Goal: Communication & Community: Answer question/provide support

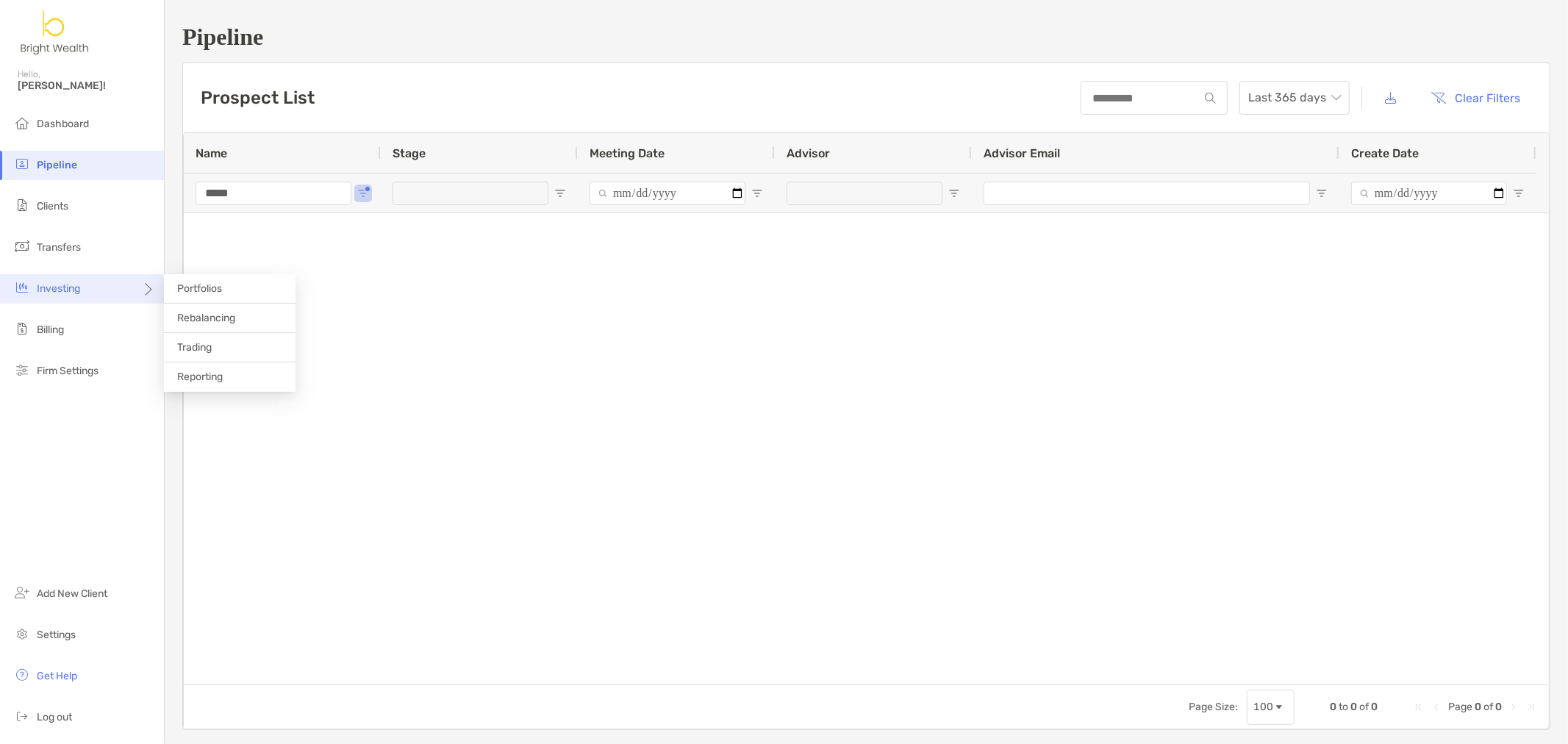
click at [97, 299] on div "Investing" at bounding box center [82, 289] width 164 height 30
click at [217, 295] on li "Portfolios" at bounding box center [229, 289] width 132 height 30
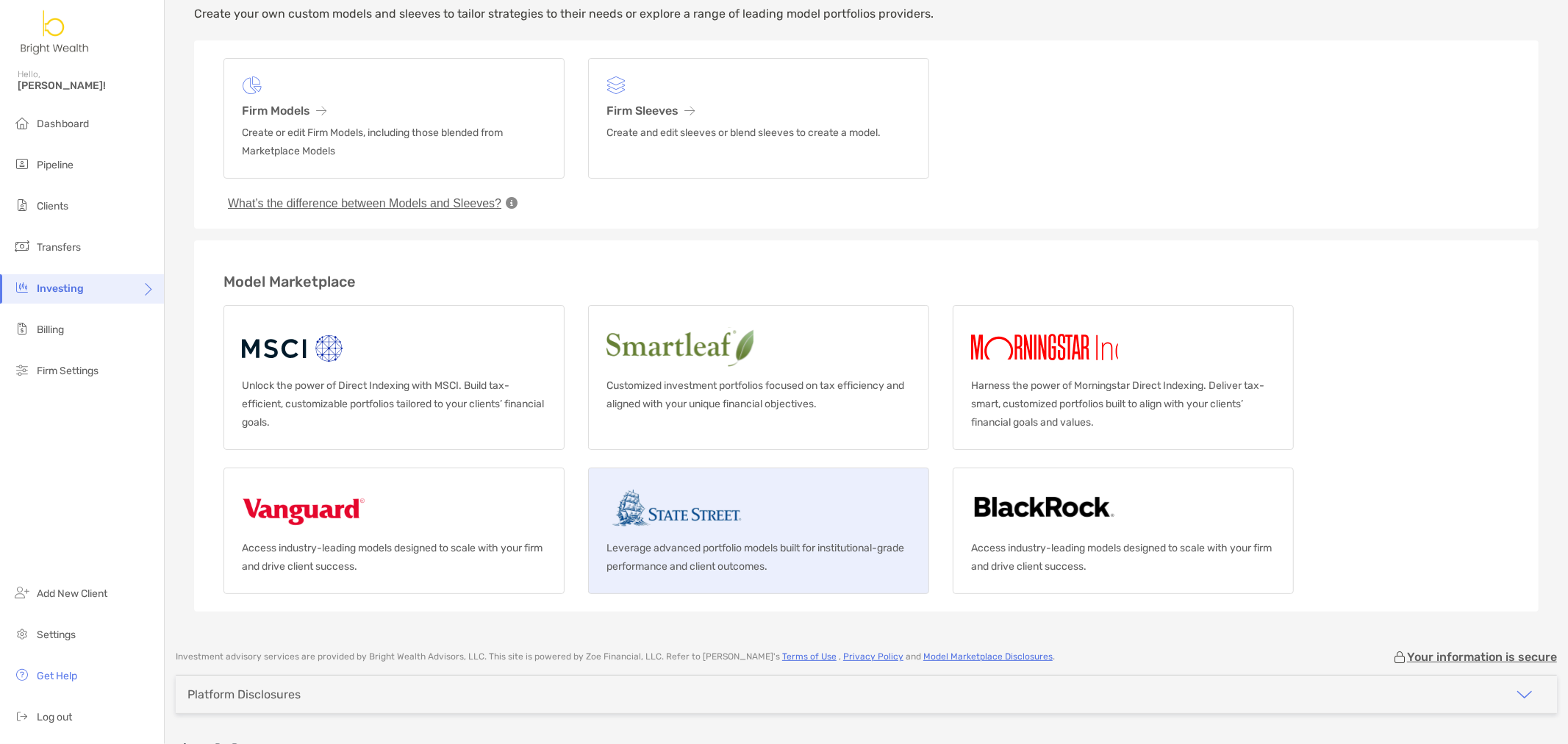
scroll to position [82, 0]
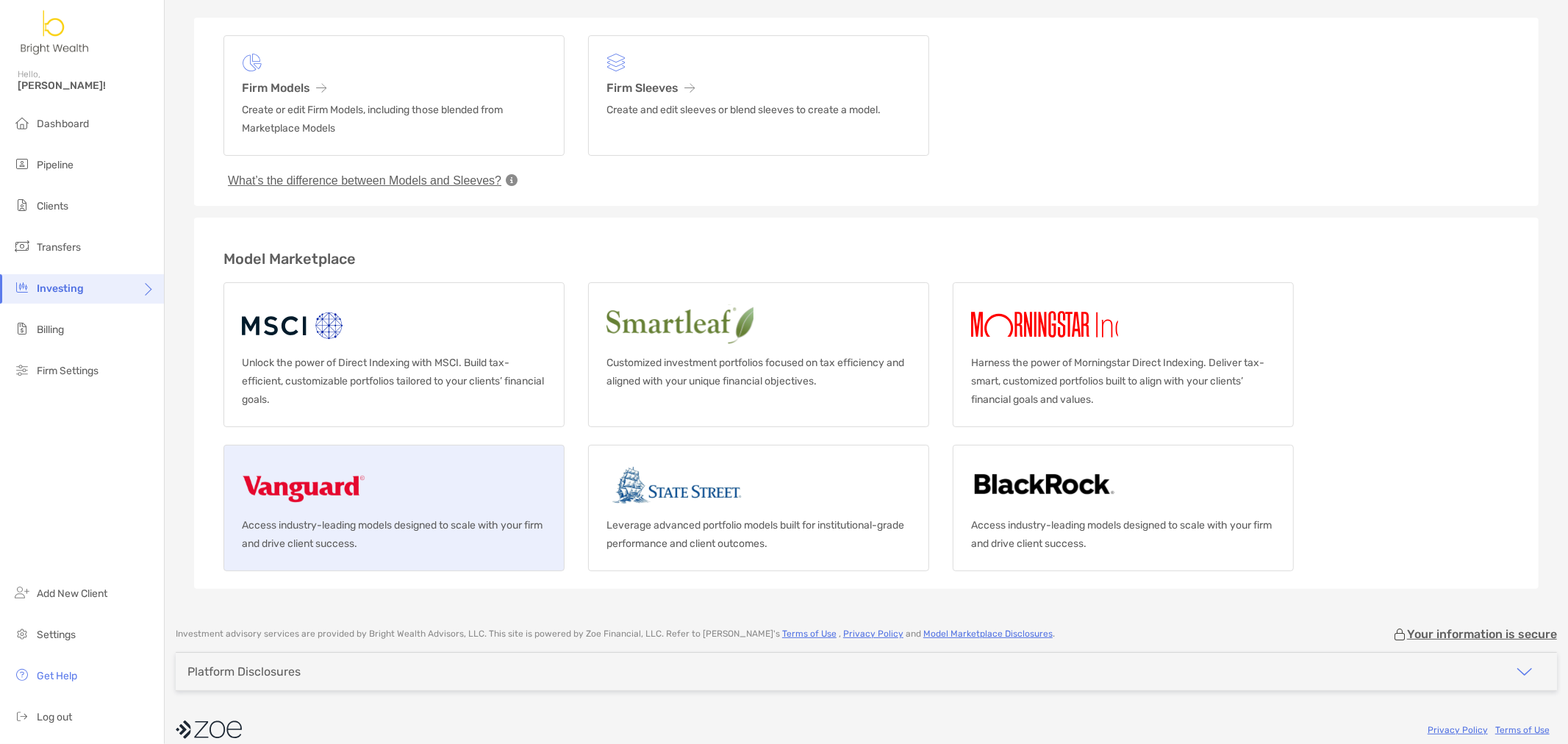
click at [481, 483] on link "Access industry-leading models designed to scale with your firm and drive clien…" at bounding box center [393, 508] width 341 height 126
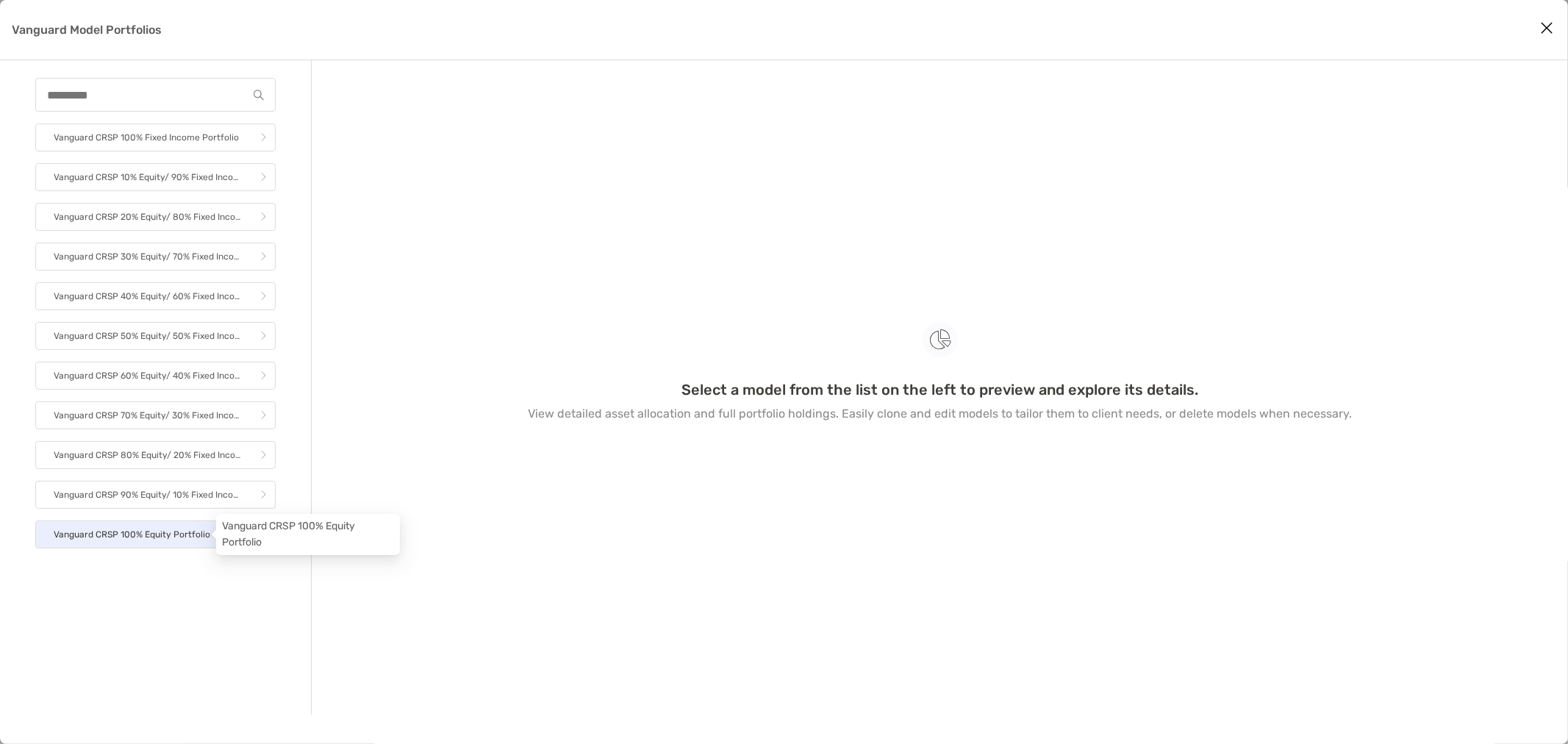
click at [145, 534] on p "Vanguard CRSP 100% Equity Portfolio" at bounding box center [133, 535] width 157 height 18
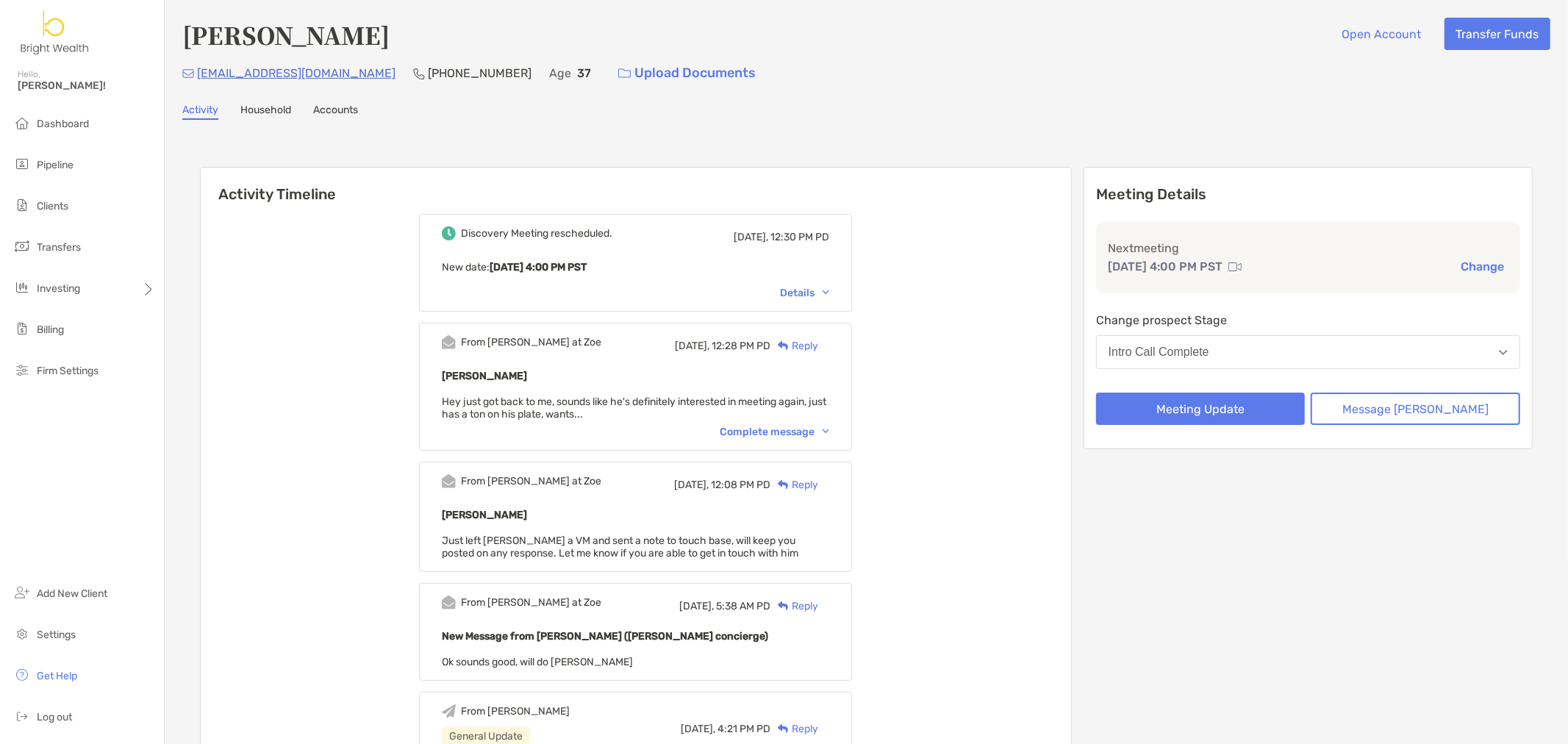
click at [821, 433] on div "Complete message" at bounding box center [774, 432] width 110 height 12
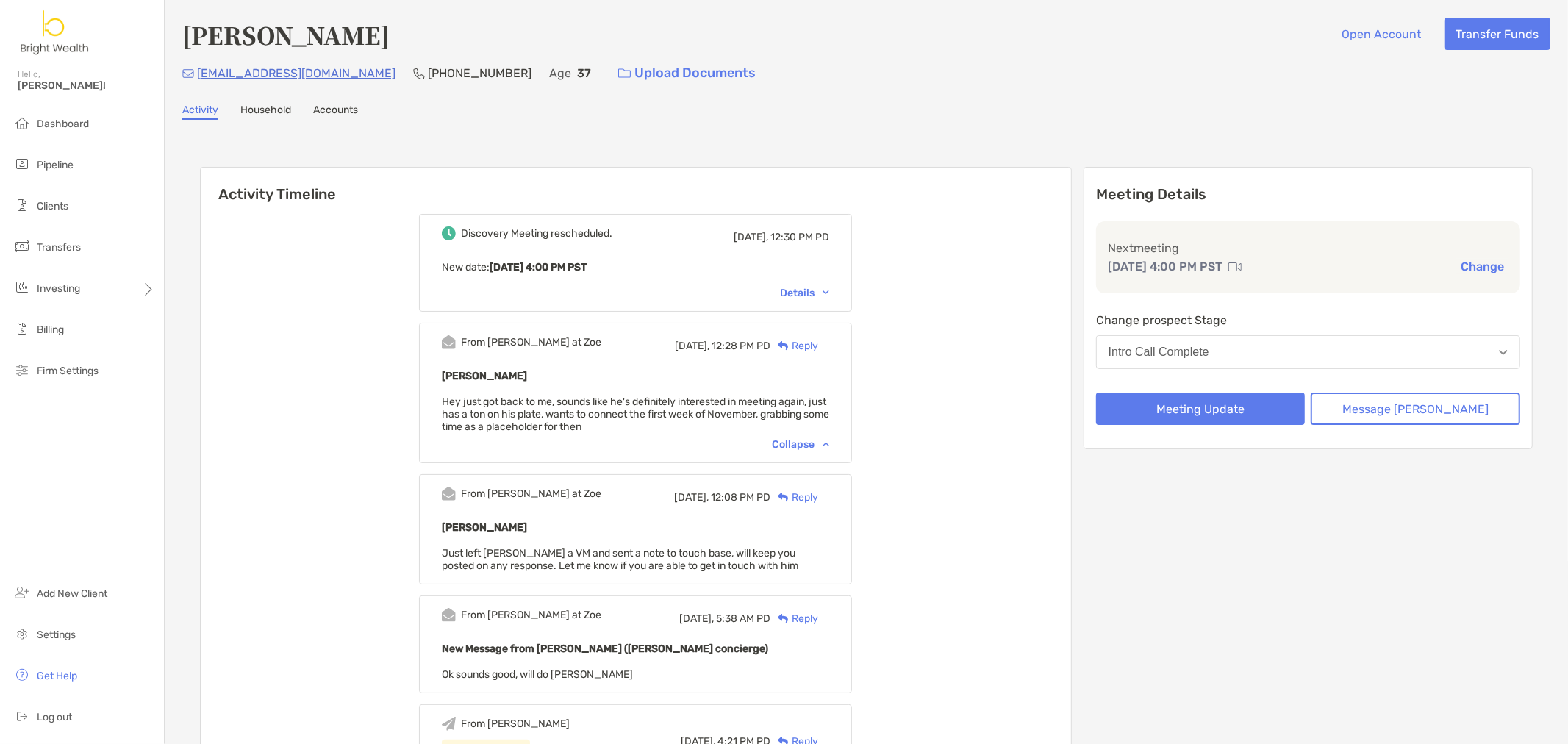
click at [818, 339] on div "Reply" at bounding box center [794, 346] width 48 height 16
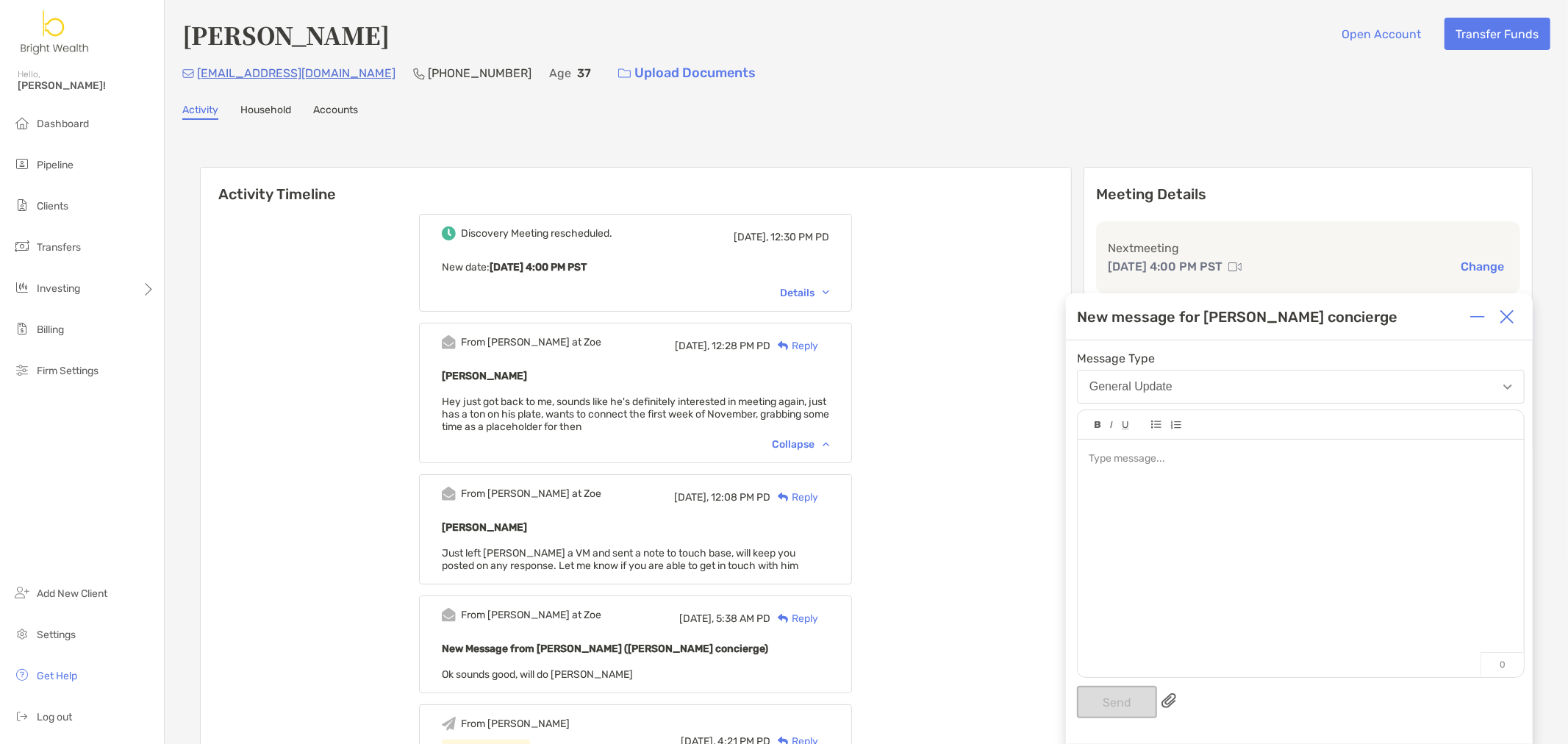
click at [1128, 488] on div at bounding box center [1301, 550] width 447 height 222
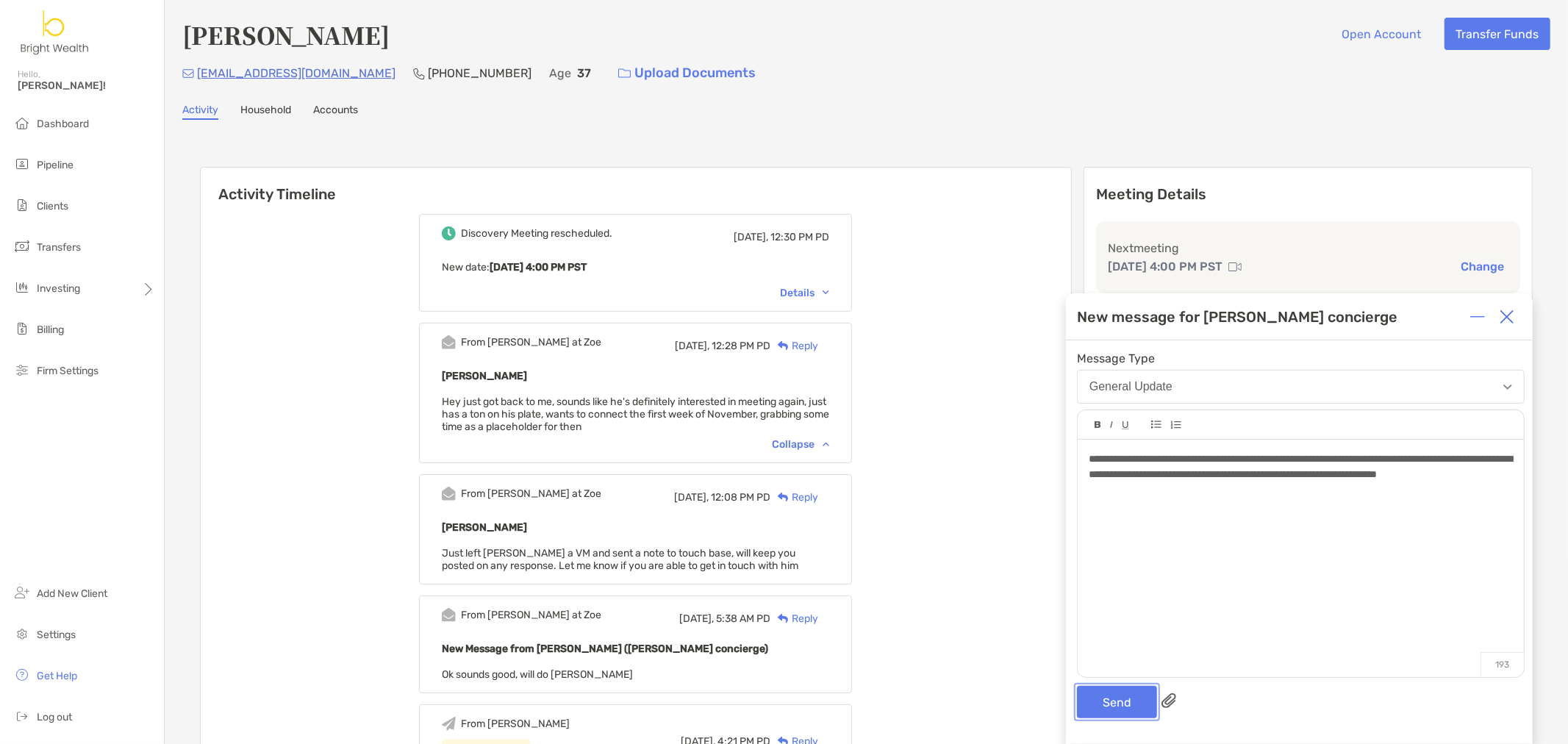
click at [1129, 700] on button "Send" at bounding box center [1117, 701] width 80 height 32
